Goal: Task Accomplishment & Management: Manage account settings

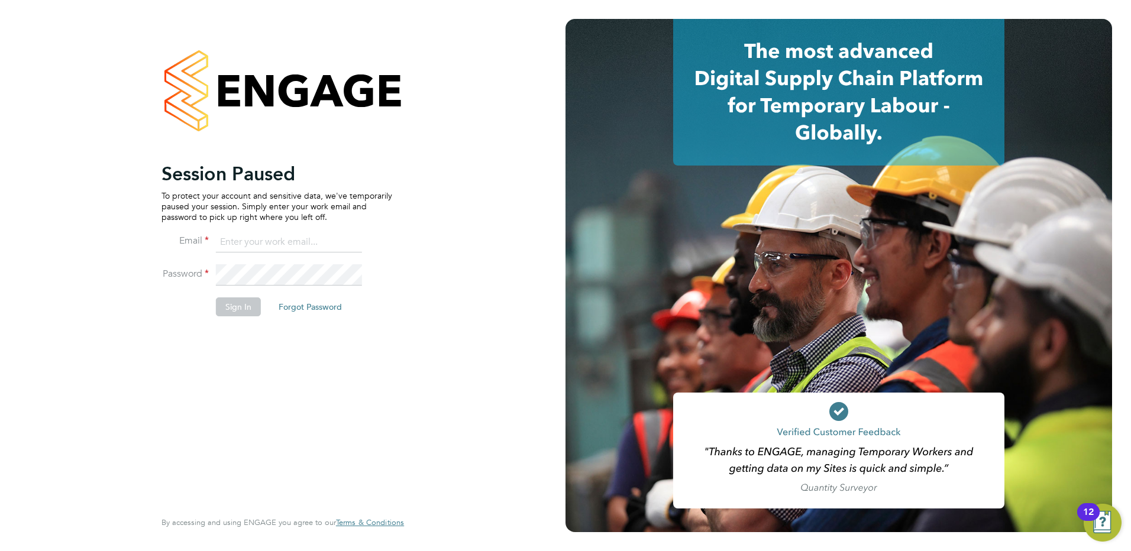
type input "rachel@e-personnel.co.uk"
click at [235, 309] on button "Sign In" at bounding box center [238, 307] width 45 height 19
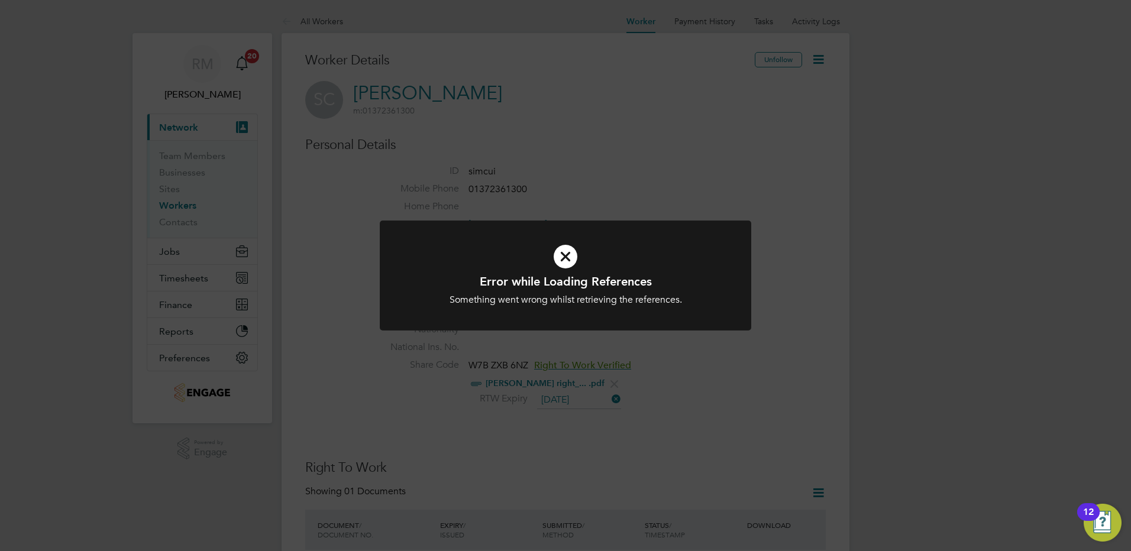
click at [573, 255] on icon at bounding box center [566, 257] width 308 height 46
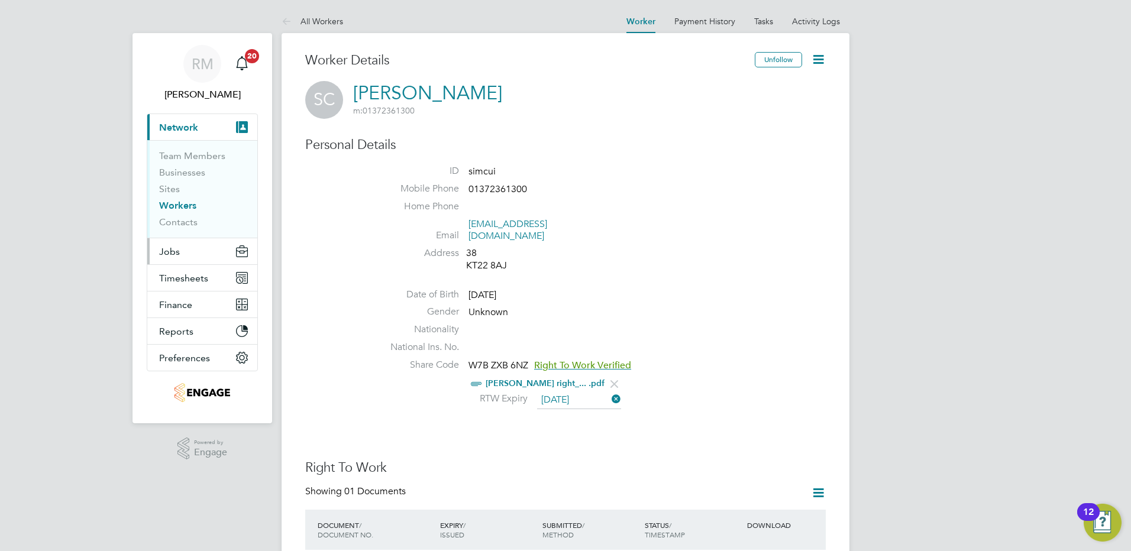
click at [184, 253] on button "Jobs" at bounding box center [202, 251] width 110 height 26
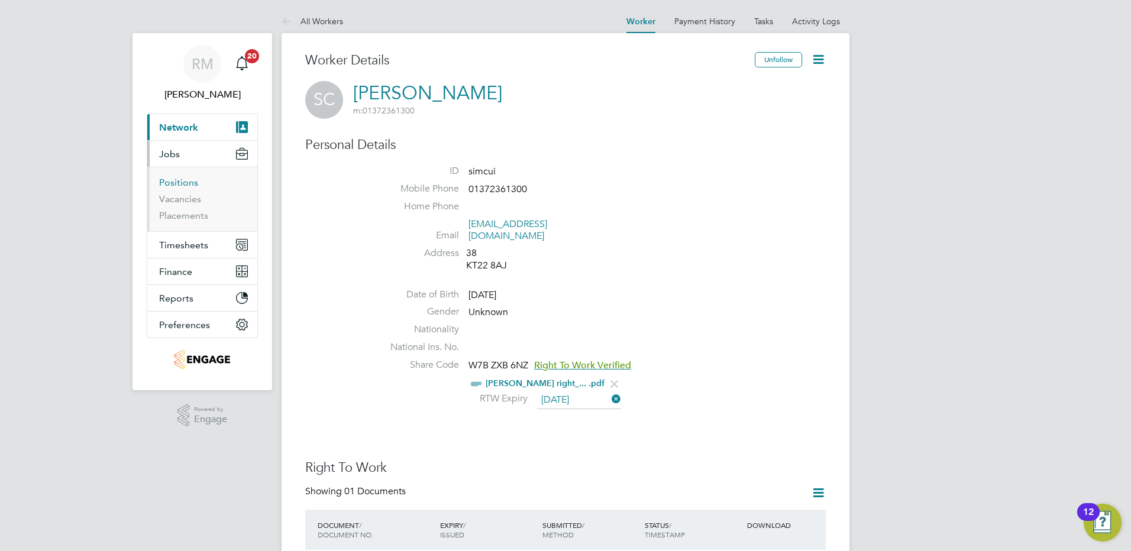
click at [180, 182] on link "Positions" at bounding box center [178, 182] width 39 height 11
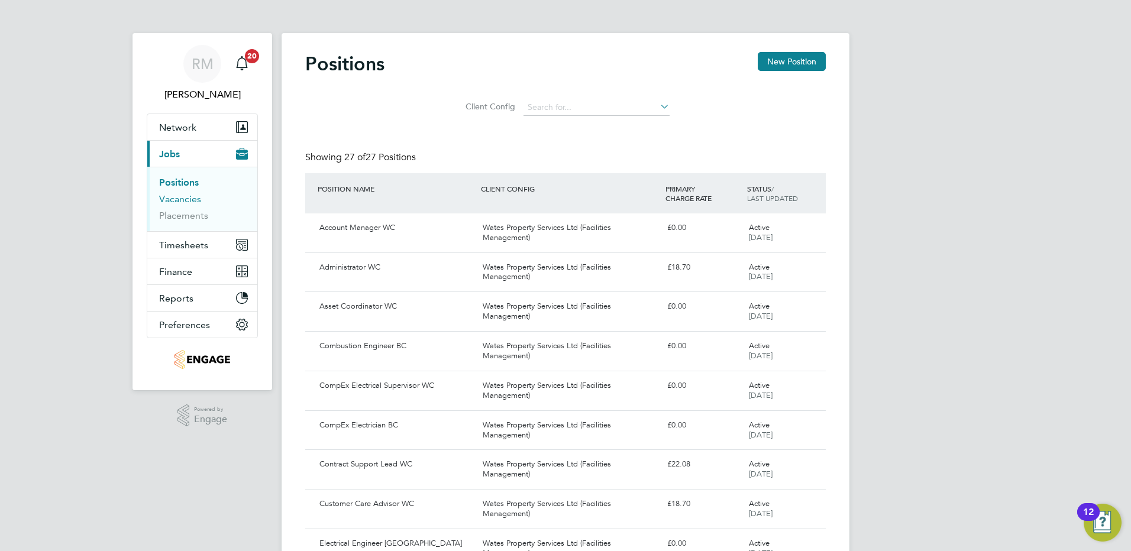
click at [183, 199] on link "Vacancies" at bounding box center [180, 198] width 42 height 11
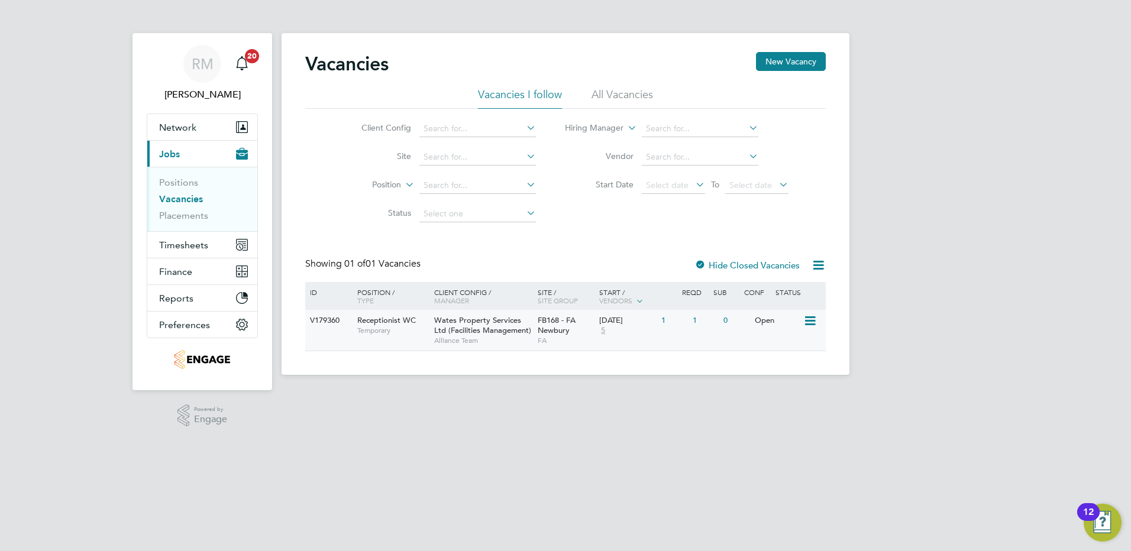
click at [379, 320] on span "Receptionist WC" at bounding box center [386, 320] width 59 height 10
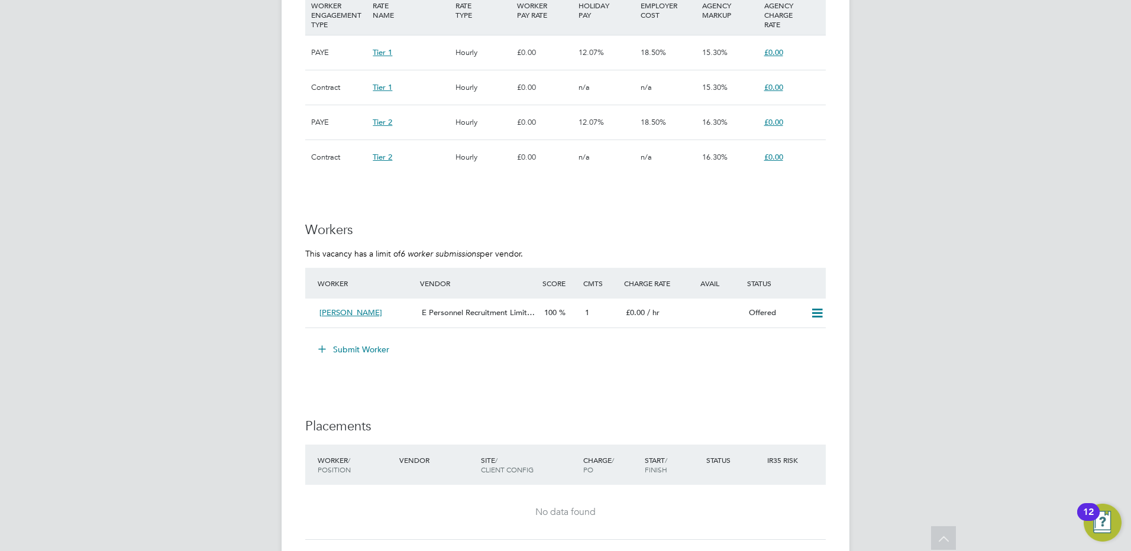
scroll to position [887, 0]
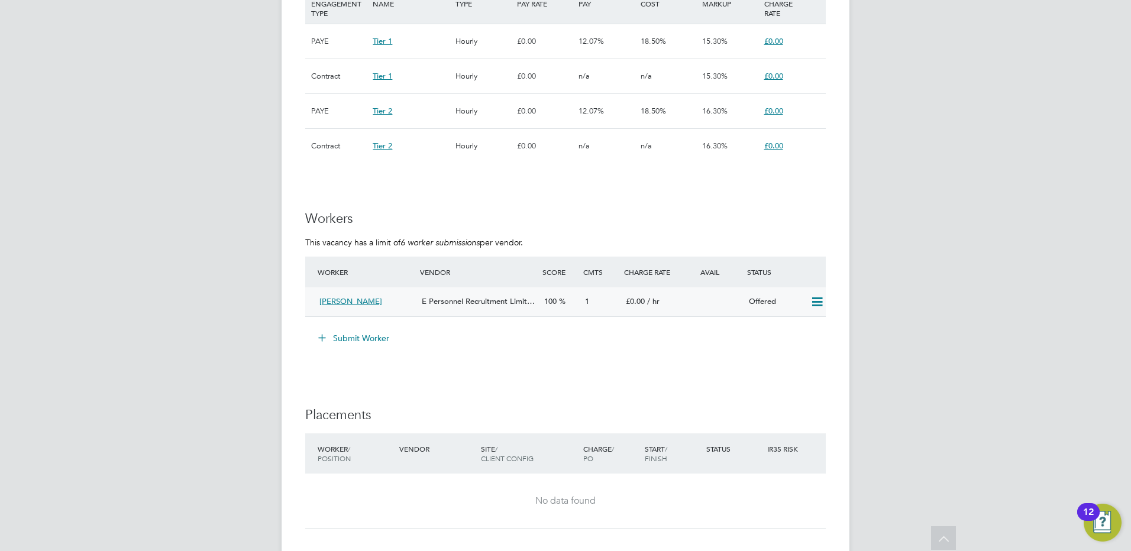
click at [818, 300] on icon at bounding box center [817, 302] width 15 height 9
click at [796, 324] on li "Confirm" at bounding box center [799, 327] width 45 height 17
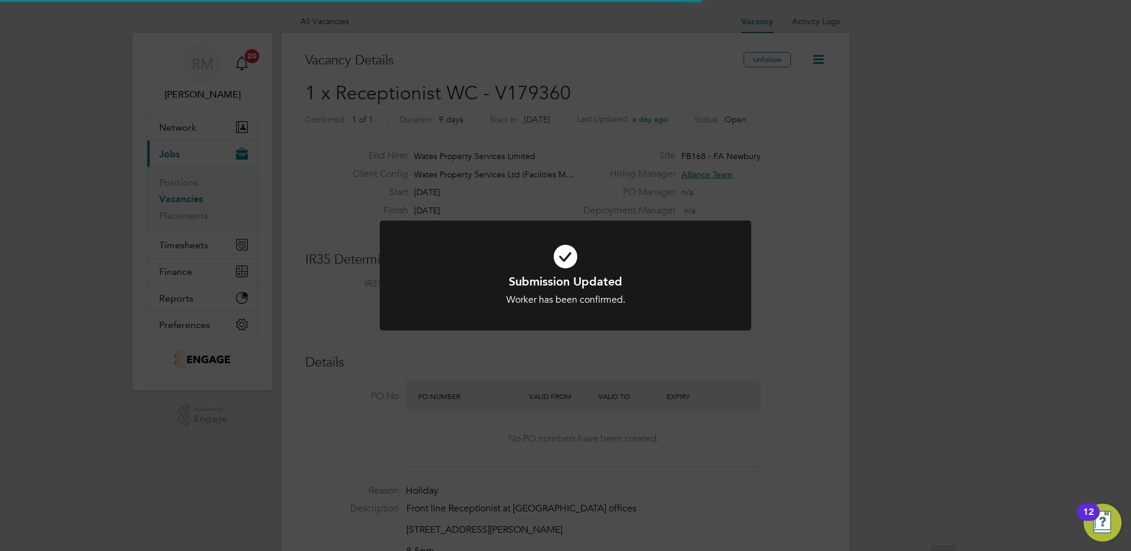
scroll to position [35, 83]
click at [689, 383] on div "Submission Updated Worker has been confirmed. Cancel Okay" at bounding box center [565, 275] width 1131 height 551
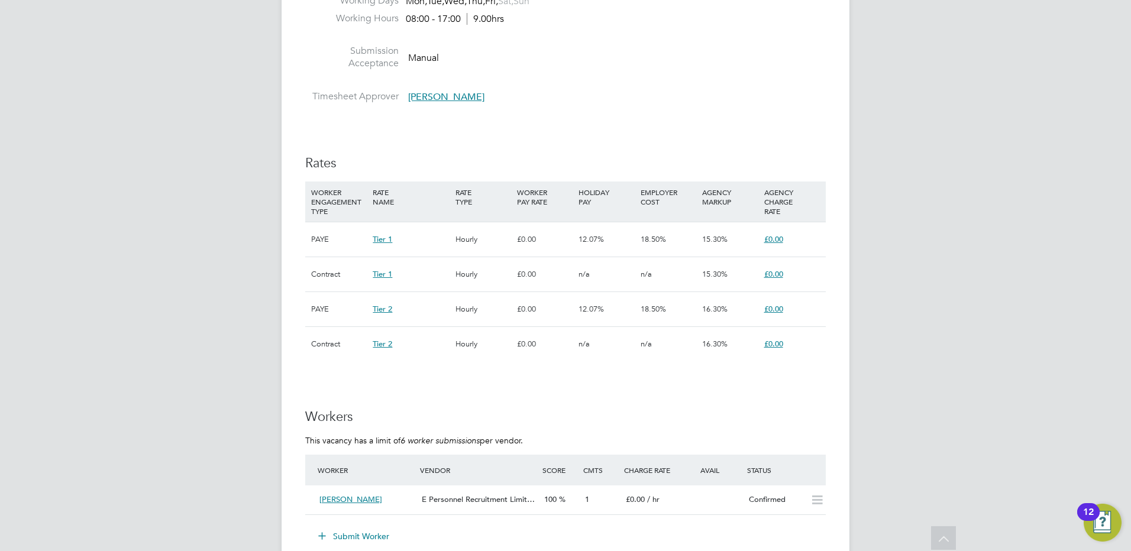
scroll to position [710, 0]
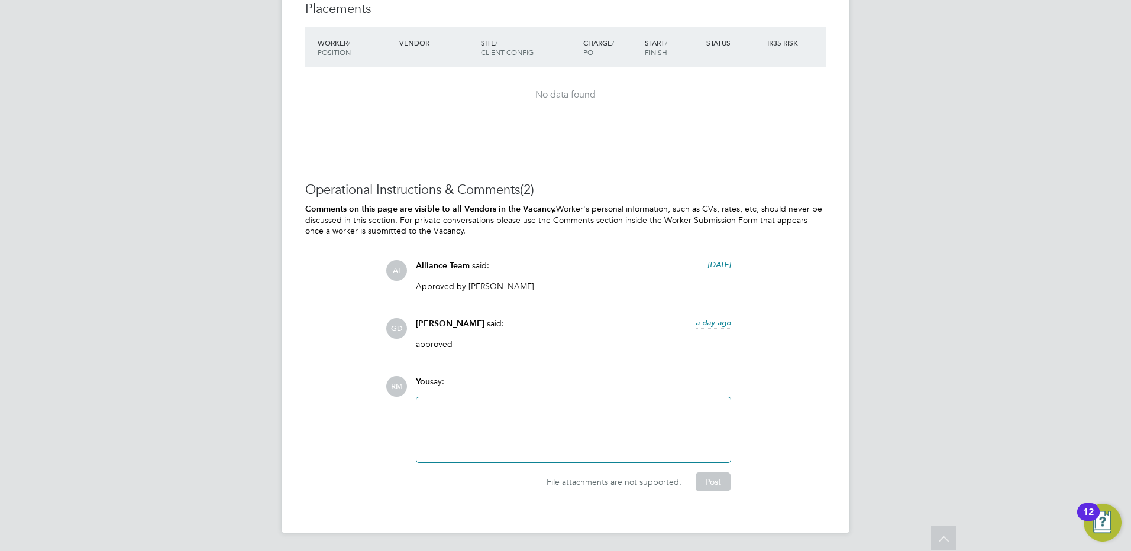
click at [585, 397] on div at bounding box center [573, 429] width 314 height 65
click at [555, 426] on div at bounding box center [573, 430] width 300 height 51
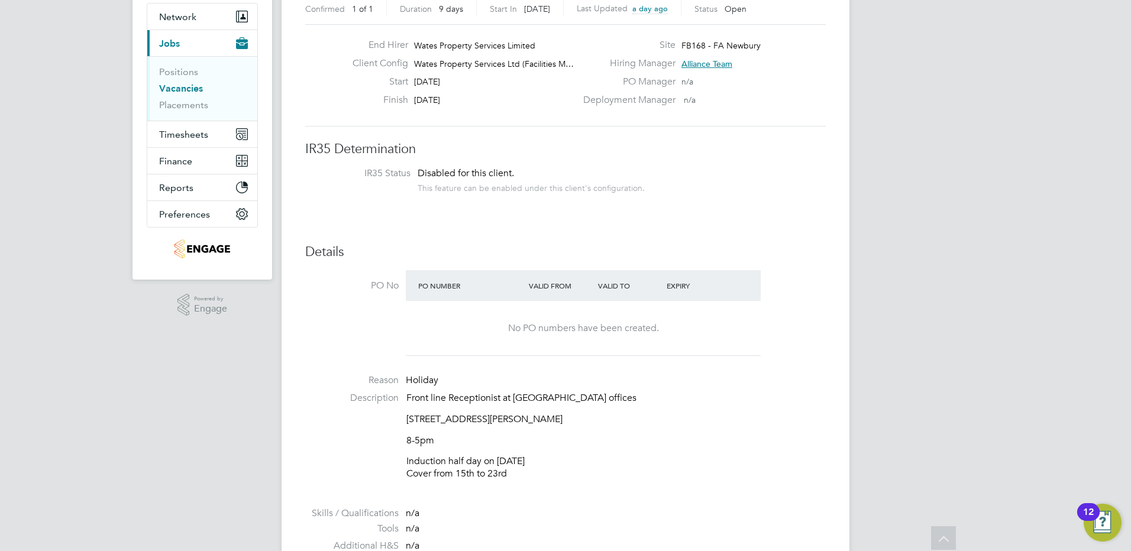
scroll to position [0, 0]
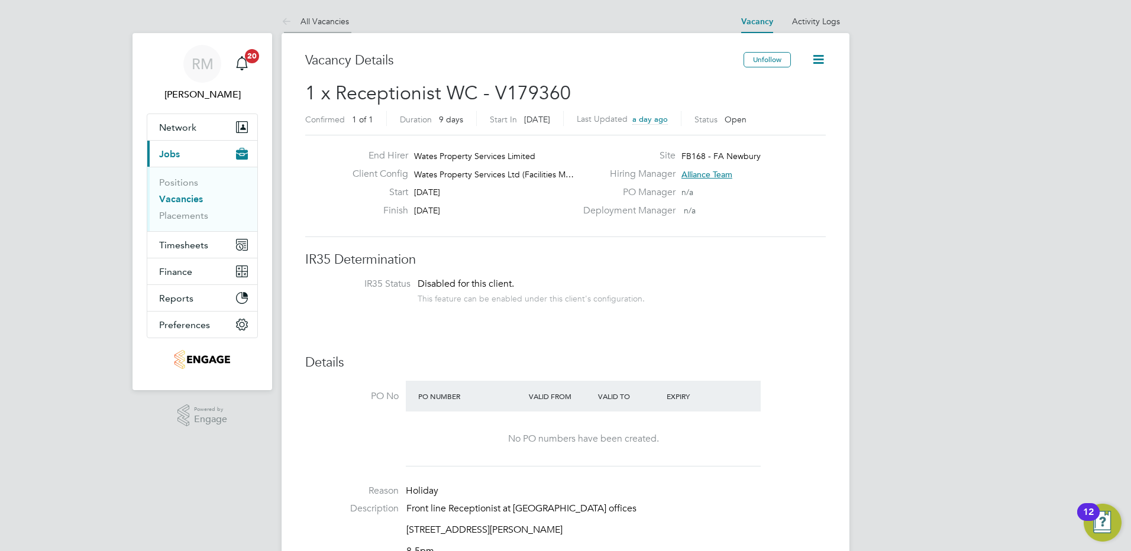
click at [284, 18] on icon at bounding box center [289, 22] width 15 height 15
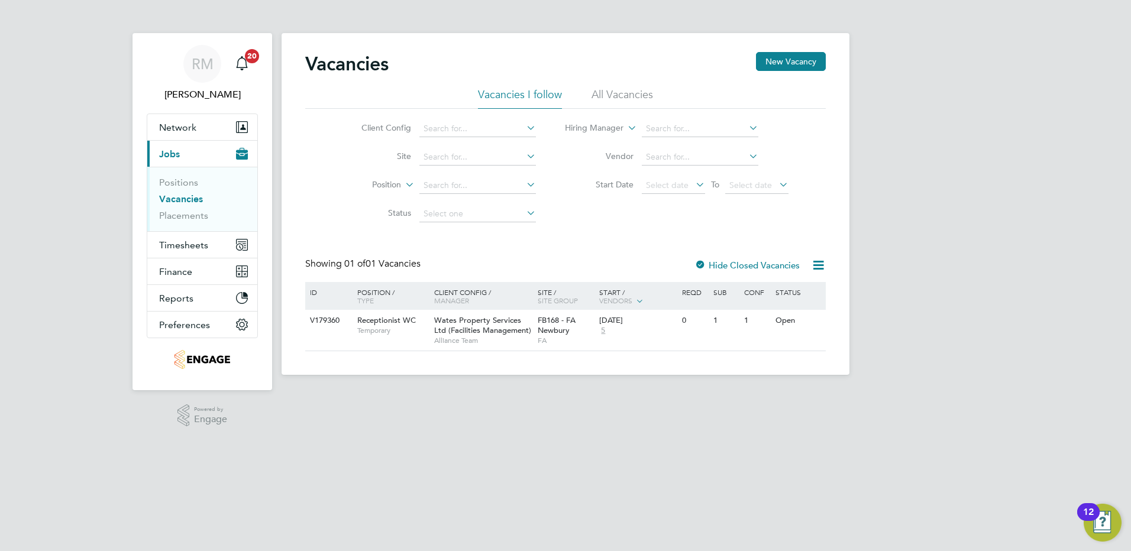
click at [172, 198] on link "Vacancies" at bounding box center [181, 198] width 44 height 11
click at [182, 214] on link "Placements" at bounding box center [183, 215] width 49 height 11
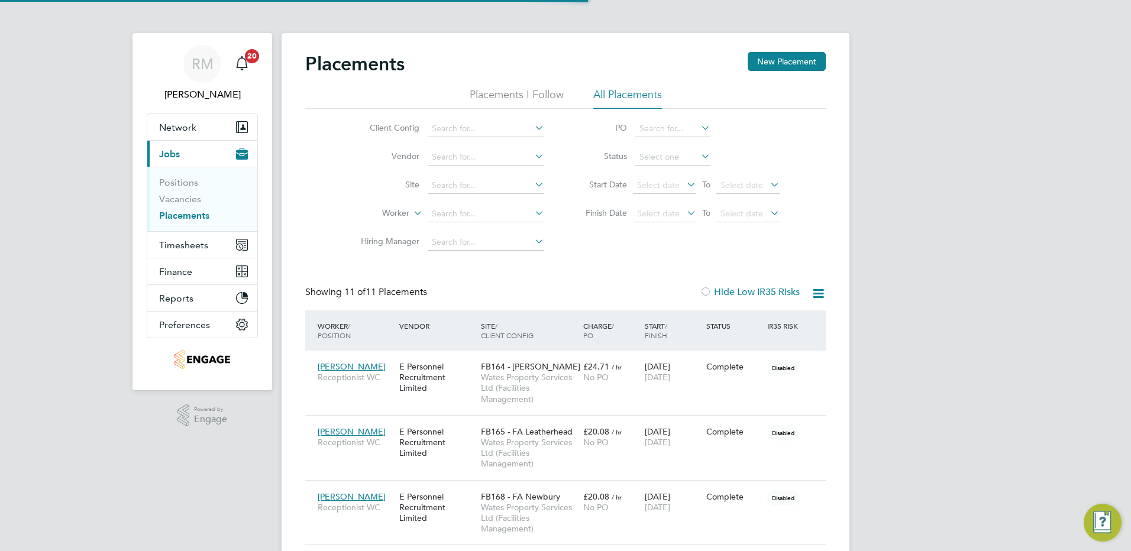
scroll to position [34, 82]
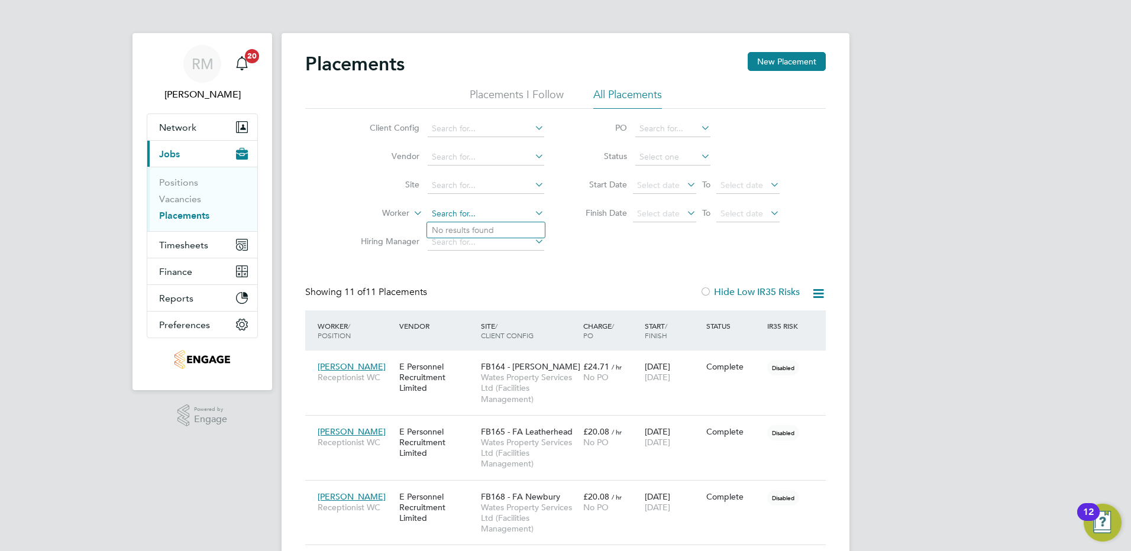
click at [452, 213] on input at bounding box center [486, 214] width 117 height 17
click at [464, 207] on input "[PERSON_NAME]" at bounding box center [486, 214] width 117 height 17
type input "[PERSON_NAME]"
click at [922, 131] on div "RM [PERSON_NAME] Notifications 20 Applications: Network Team Members Businesses…" at bounding box center [565, 559] width 1131 height 1119
click at [179, 216] on link "Placements" at bounding box center [184, 215] width 50 height 11
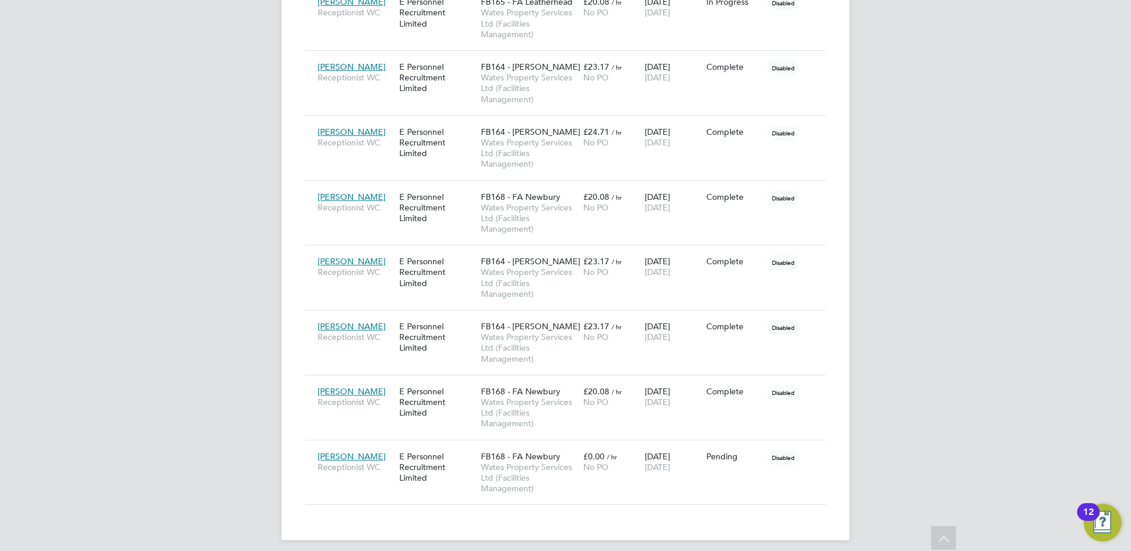
scroll to position [568, 0]
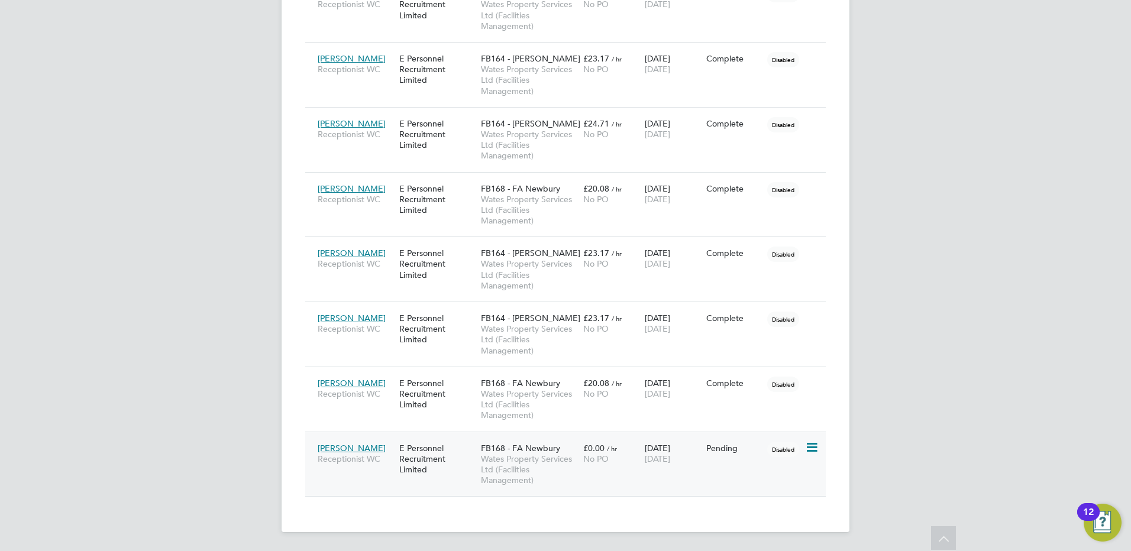
click at [598, 435] on div "[PERSON_NAME] Receptionist WC E Personnel Recruitment Limited FB168 - FA Newbur…" at bounding box center [565, 464] width 520 height 65
click at [600, 446] on span "£0.00" at bounding box center [593, 448] width 21 height 11
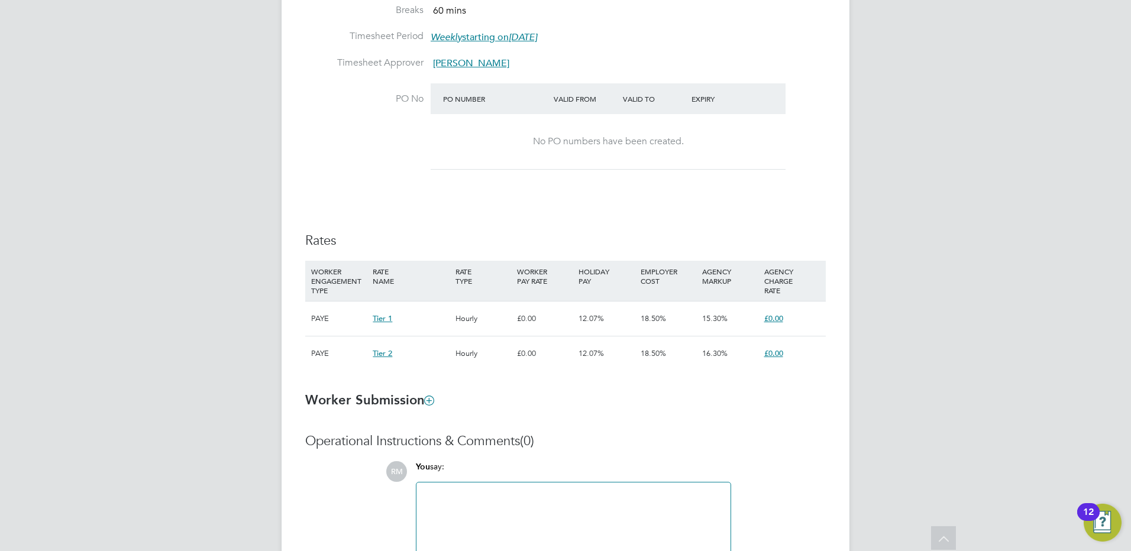
scroll to position [651, 0]
